Goal: Task Accomplishment & Management: Complete application form

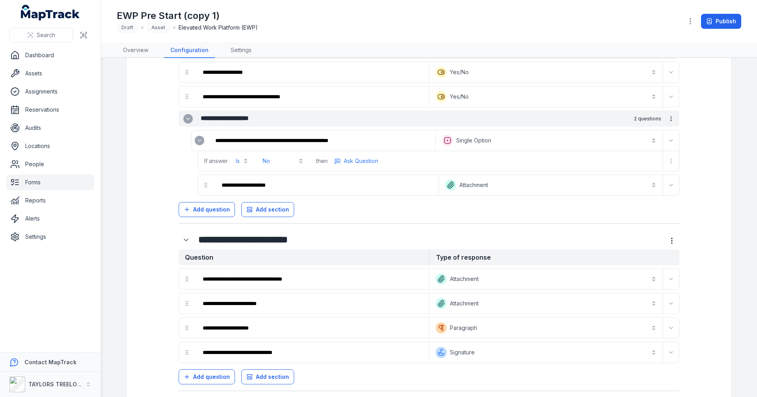
scroll to position [581, 0]
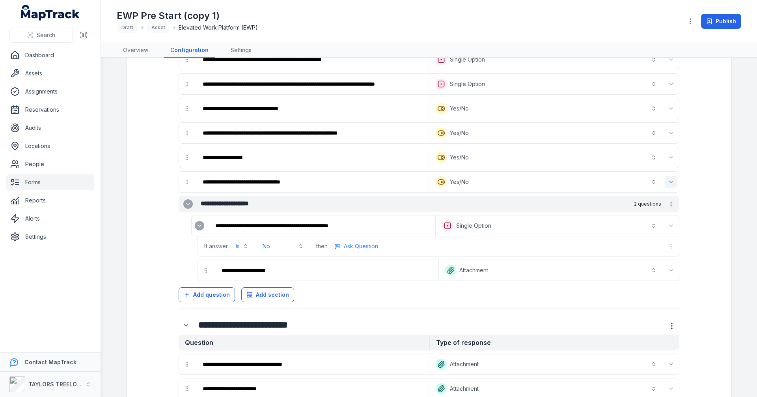
click at [671, 182] on icon "Expand" at bounding box center [671, 182] width 6 height 6
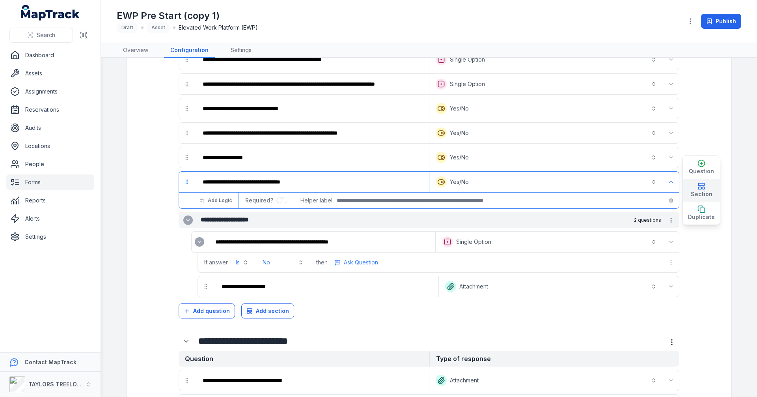
click at [704, 190] on span "Section" at bounding box center [702, 194] width 22 height 8
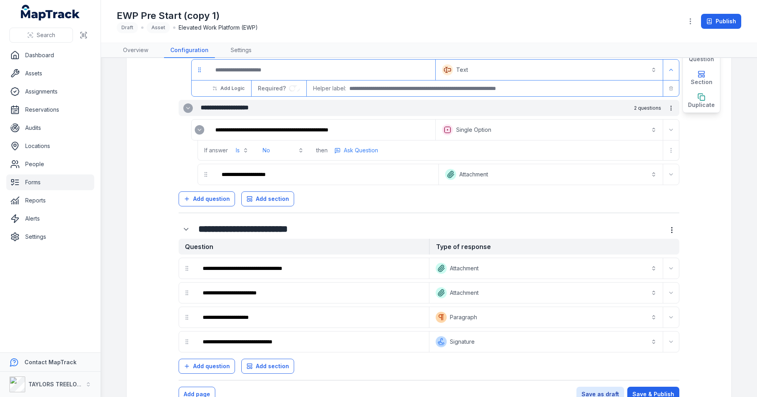
scroll to position [759, 0]
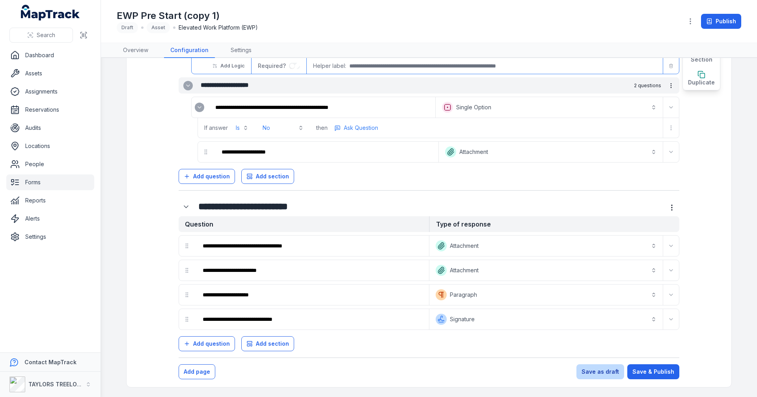
click at [608, 372] on button "Save as draft" at bounding box center [600, 371] width 48 height 15
click at [607, 371] on button "Save as draft" at bounding box center [600, 371] width 48 height 15
click at [650, 373] on button "Save & Publish" at bounding box center [653, 371] width 52 height 15
click at [604, 372] on button "Save as draft" at bounding box center [600, 371] width 48 height 15
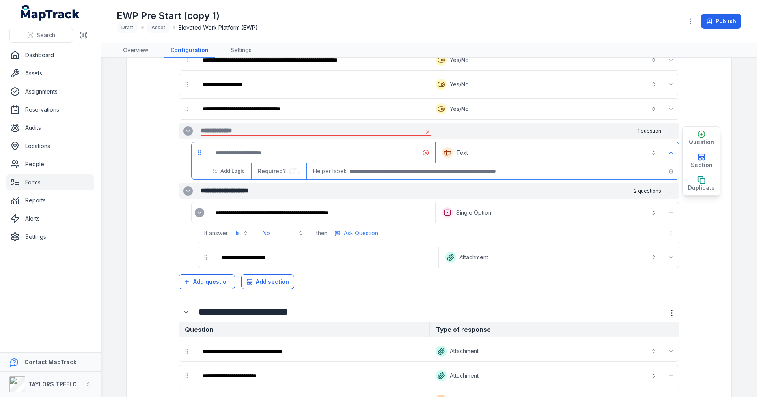
scroll to position [601, 0]
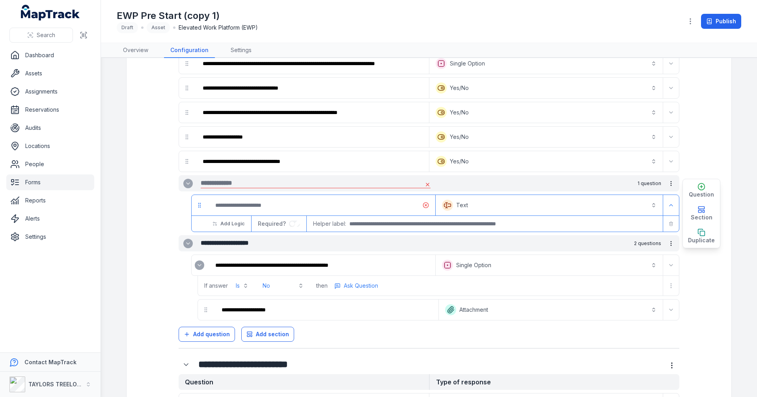
click at [414, 183] on input "text" at bounding box center [311, 182] width 221 height 9
type input "**********"
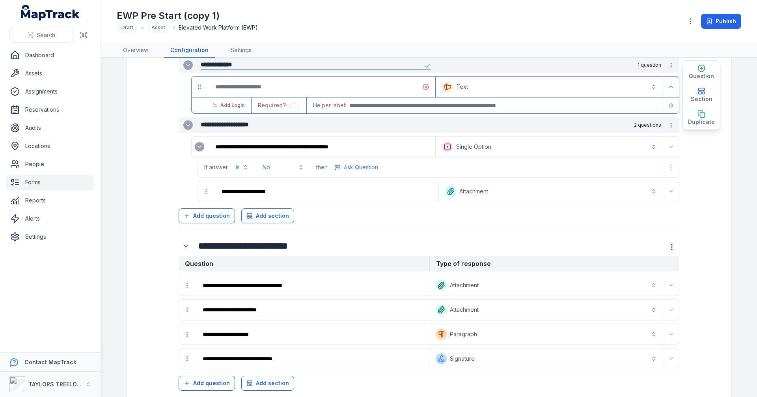
scroll to position [759, 0]
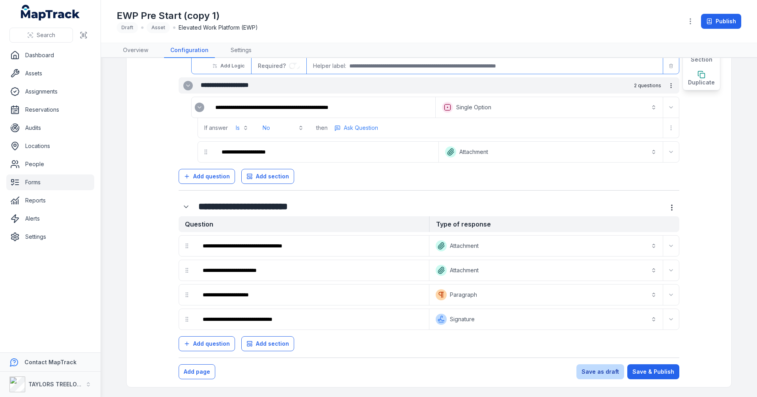
click at [595, 369] on button "Save as draft" at bounding box center [600, 371] width 48 height 15
click at [669, 370] on button "Save & Publish" at bounding box center [653, 371] width 52 height 15
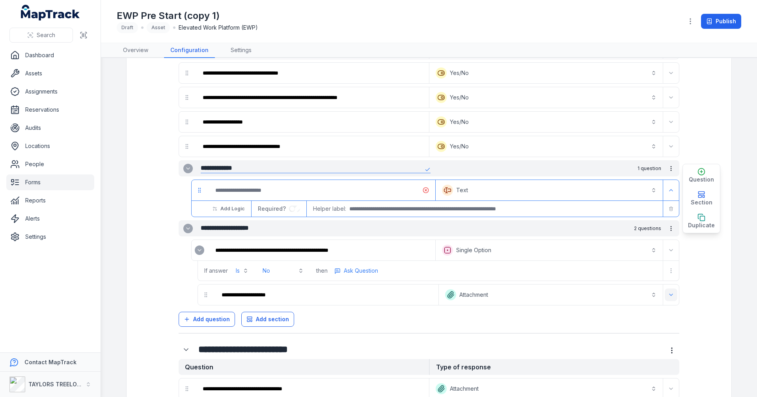
scroll to position [601, 0]
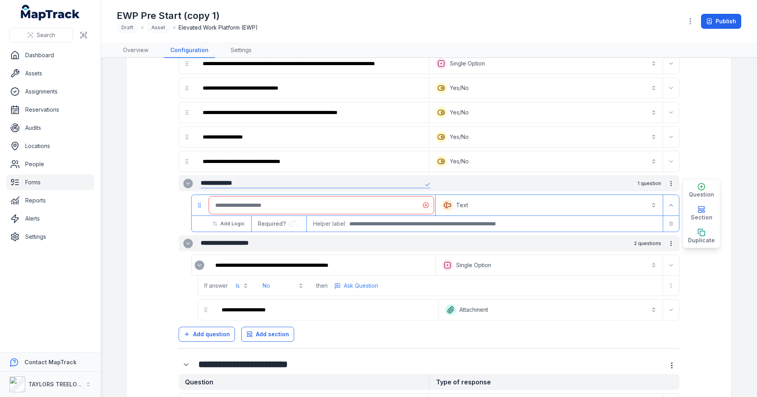
click at [326, 206] on input ":r13a:-form-item-label" at bounding box center [321, 204] width 225 height 17
drag, startPoint x: 663, startPoint y: 204, endPoint x: 662, endPoint y: 214, distance: 9.5
click at [665, 205] on button "Expand" at bounding box center [671, 205] width 13 height 13
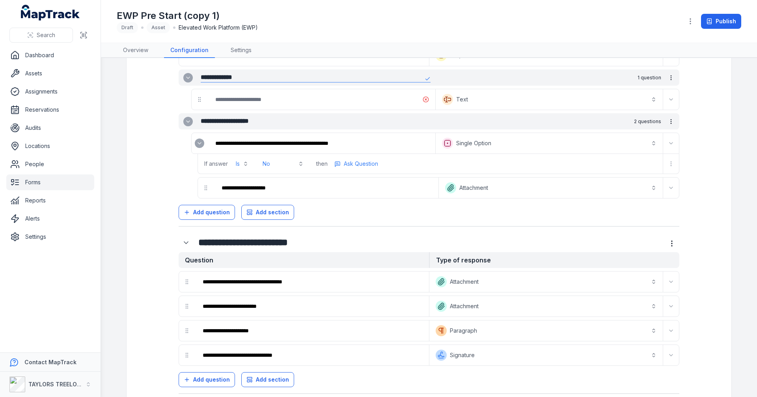
scroll to position [743, 0]
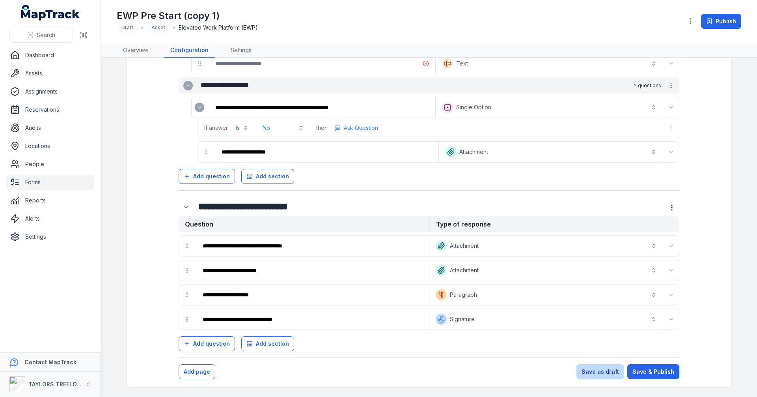
click at [606, 372] on button "Save as draft" at bounding box center [600, 371] width 48 height 15
click at [606, 371] on button "Save as draft" at bounding box center [600, 371] width 48 height 15
click at [641, 369] on button "Save & Publish" at bounding box center [653, 371] width 52 height 15
drag, startPoint x: 604, startPoint y: 371, endPoint x: 608, endPoint y: 370, distance: 4.0
click at [603, 371] on button "Save as draft" at bounding box center [600, 371] width 48 height 15
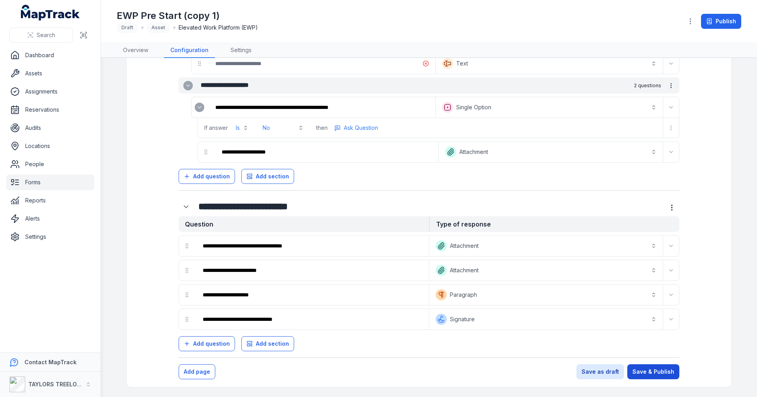
click at [643, 371] on button "Save & Publish" at bounding box center [653, 371] width 52 height 15
click at [606, 370] on button "Save as draft" at bounding box center [600, 371] width 48 height 15
click at [644, 371] on button "Save & Publish" at bounding box center [653, 371] width 52 height 15
click at [717, 25] on button "Publish" at bounding box center [721, 21] width 40 height 15
